Goal: Information Seeking & Learning: Compare options

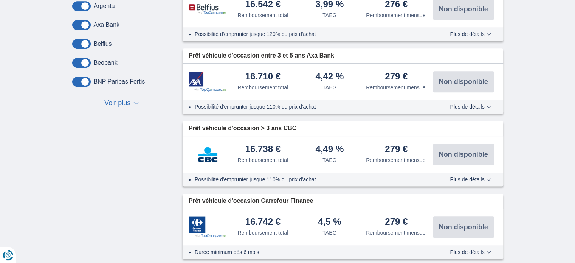
scroll to position [378, 0]
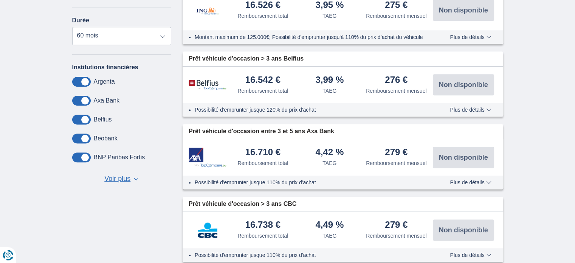
click at [84, 117] on span at bounding box center [81, 119] width 19 height 10
click at [0, 0] on input "checkbox" at bounding box center [0, 0] width 0 height 0
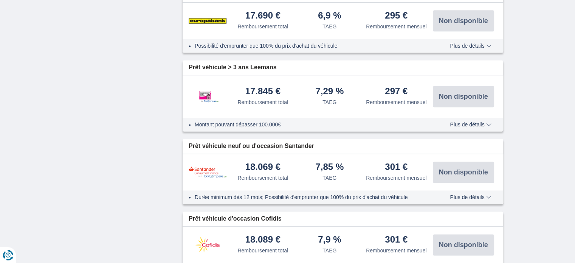
scroll to position [1095, 0]
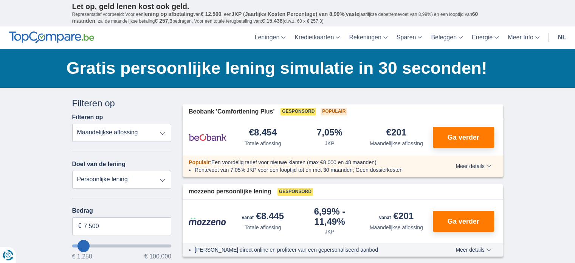
click at [159, 177] on select "Persoonlijke lening Auto Moto / fiets Mobilhome / caravan Renovatie Energie Sch…" at bounding box center [121, 179] width 99 height 18
select select "vehicleLoan"
click at [72, 170] on select "Persoonlijke lening Auto Moto / fiets Mobilhome / caravan Renovatie Energie Sch…" at bounding box center [121, 179] width 99 height 18
select select "3-4"
type input "15.000"
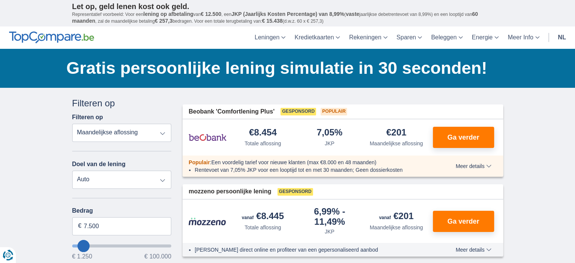
type input "15250"
select select "60"
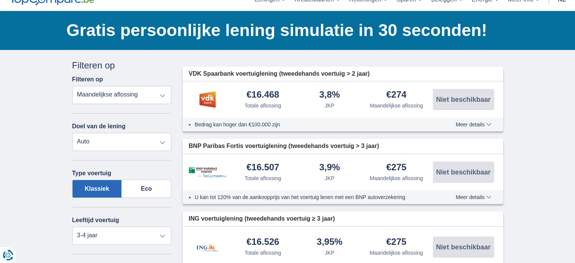
scroll to position [76, 0]
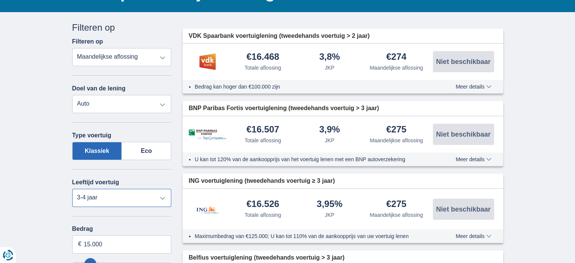
click at [161, 195] on select "Nieuw 0-1 jaar 1-2 jaar 2-3 jaar 3-4 jaar 4-5 jaar 5+ jaar" at bounding box center [121, 197] width 99 height 18
select select "5+"
click at [72, 188] on select "Nieuw 0-1 jaar 1-2 jaar 2-3 jaar 3-4 jaar 4-5 jaar 5+ jaar" at bounding box center [121, 197] width 99 height 18
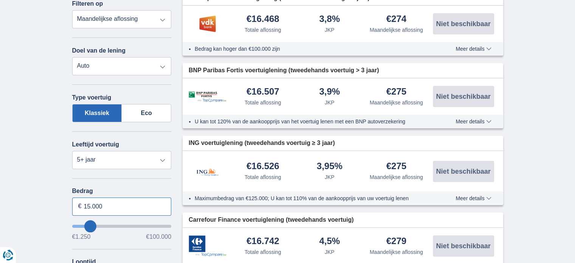
drag, startPoint x: 102, startPoint y: 202, endPoint x: 70, endPoint y: 198, distance: 32.7
click at [70, 198] on div "Annuleren Filters Filteren op Filteren op Totale aflossing JKP Maandelijkse afl…" at bounding box center [121, 209] width 111 height 453
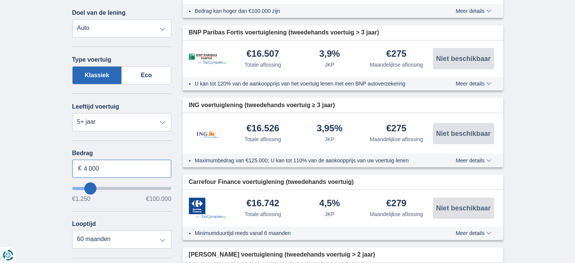
scroll to position [189, 0]
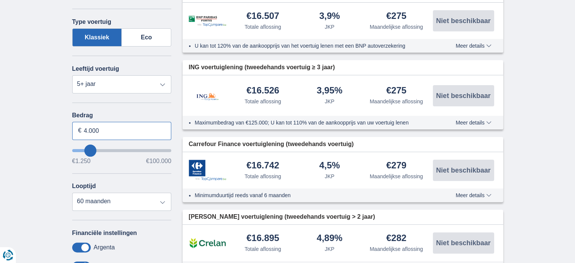
type input "4.000"
type input "4250"
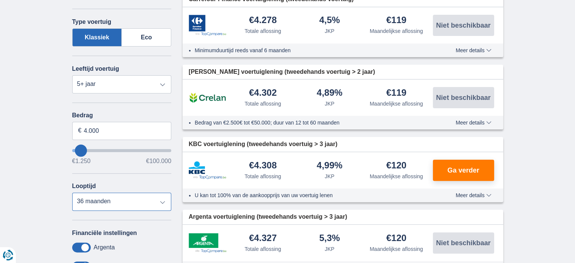
select select "24"
click at [72, 192] on select "12 maanden 18 maanden 24 maanden 30 maanden 36 maanden" at bounding box center [121, 201] width 99 height 18
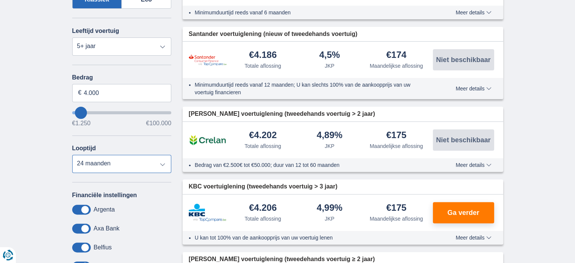
scroll to position [264, 0]
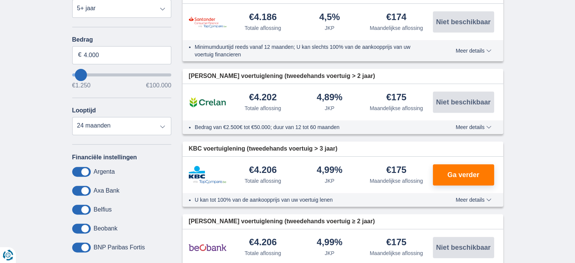
click at [86, 206] on span at bounding box center [81, 209] width 19 height 10
click at [0, 0] on input "checkbox" at bounding box center [0, 0] width 0 height 0
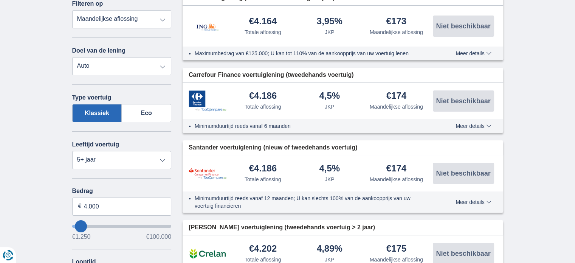
scroll to position [76, 0]
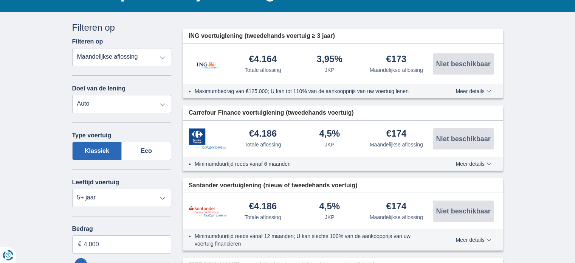
click at [163, 57] on select "Totale aflossing JKP Maandelijkse aflossing" at bounding box center [121, 57] width 99 height 18
click at [72, 48] on select "Totale aflossing JKP Maandelijkse aflossing" at bounding box center [121, 57] width 99 height 18
click at [163, 56] on select "Totale aflossing JKP Maandelijkse aflossing" at bounding box center [121, 57] width 99 height 18
click at [112, 104] on select "Persoonlijke lening Auto Moto / fiets Mobilhome / caravan Renovatie Energie Sch…" at bounding box center [121, 104] width 99 height 18
click at [72, 95] on select "Persoonlijke lening Auto Moto / fiets Mobilhome / caravan Renovatie Energie Sch…" at bounding box center [121, 104] width 99 height 18
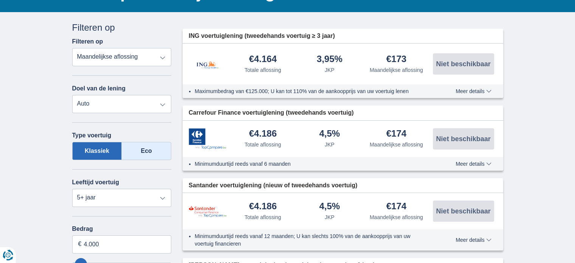
click at [138, 148] on label "Eco" at bounding box center [146, 151] width 49 height 18
click at [0, 0] on input "Eco" at bounding box center [0, 0] width 0 height 0
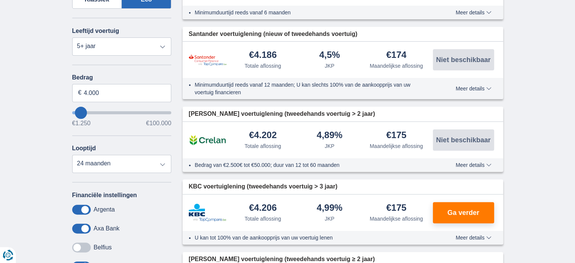
scroll to position [302, 0]
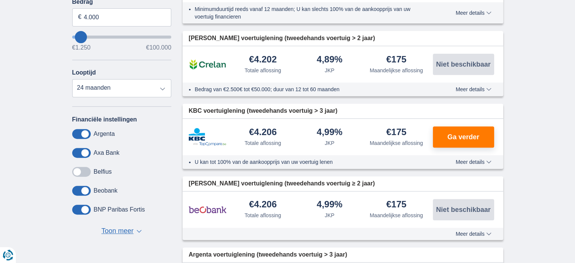
click at [139, 229] on span "▼" at bounding box center [138, 230] width 5 height 3
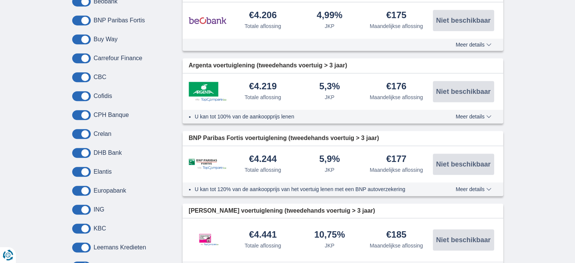
scroll to position [416, 0]
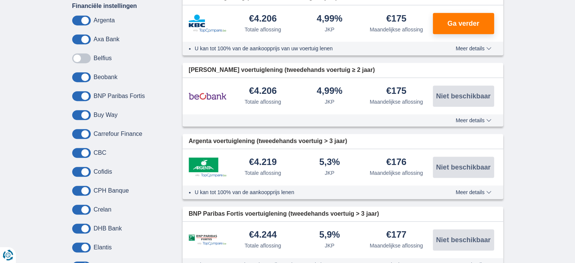
click at [77, 55] on span at bounding box center [81, 58] width 19 height 10
click at [0, 0] on input "checkbox" at bounding box center [0, 0] width 0 height 0
click at [83, 56] on span at bounding box center [81, 58] width 19 height 10
click at [0, 0] on input "checkbox" at bounding box center [0, 0] width 0 height 0
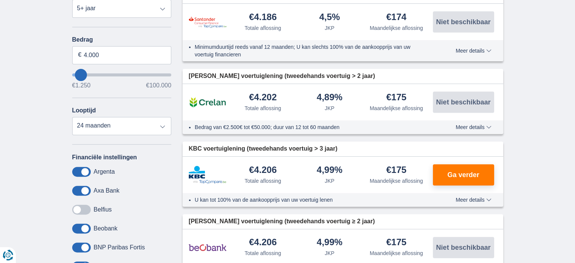
scroll to position [151, 0]
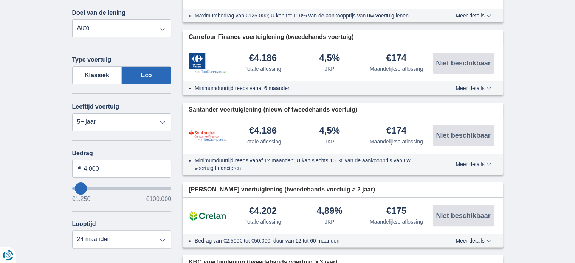
click at [487, 162] on span "Meer details" at bounding box center [473, 163] width 36 height 5
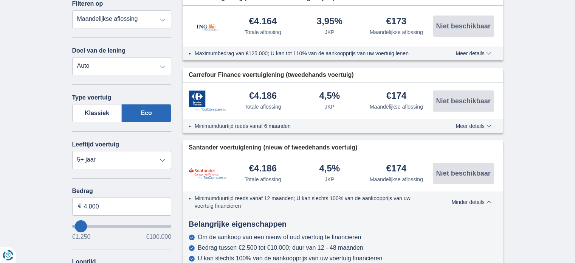
scroll to position [76, 0]
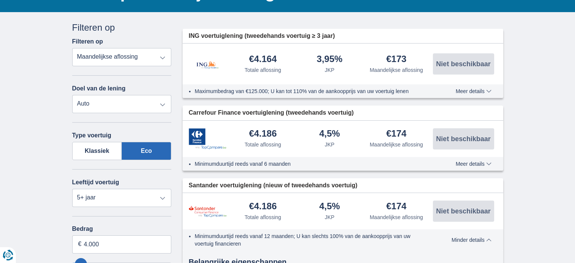
click at [163, 56] on select "Totale aflossing JKP Maandelijkse aflossing" at bounding box center [121, 57] width 99 height 18
